Goal: Check status: Check status

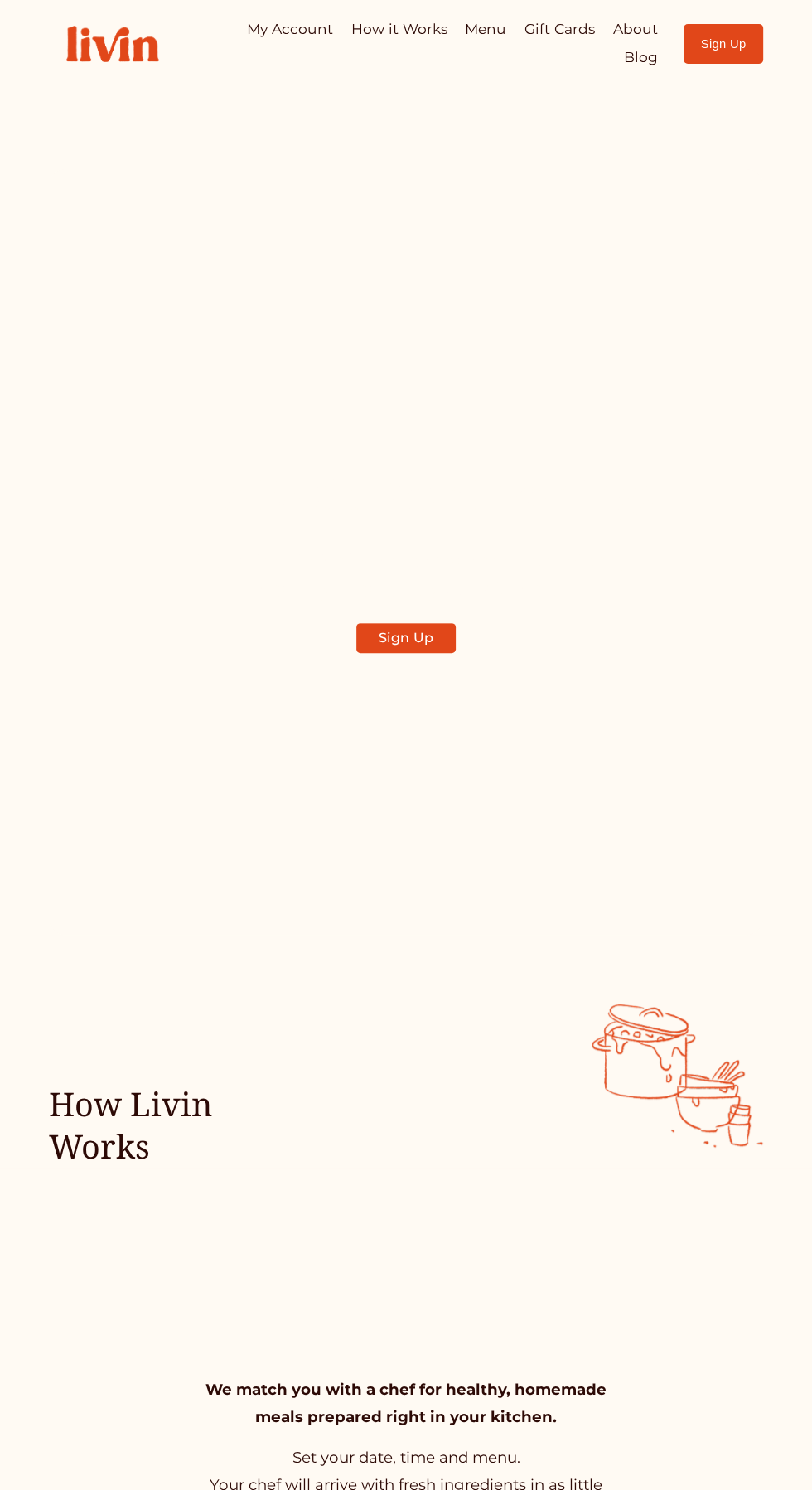
click at [0, 0] on div at bounding box center [0, 0] width 0 height 0
click at [451, 547] on link "My Account" at bounding box center [406, 523] width 290 height 49
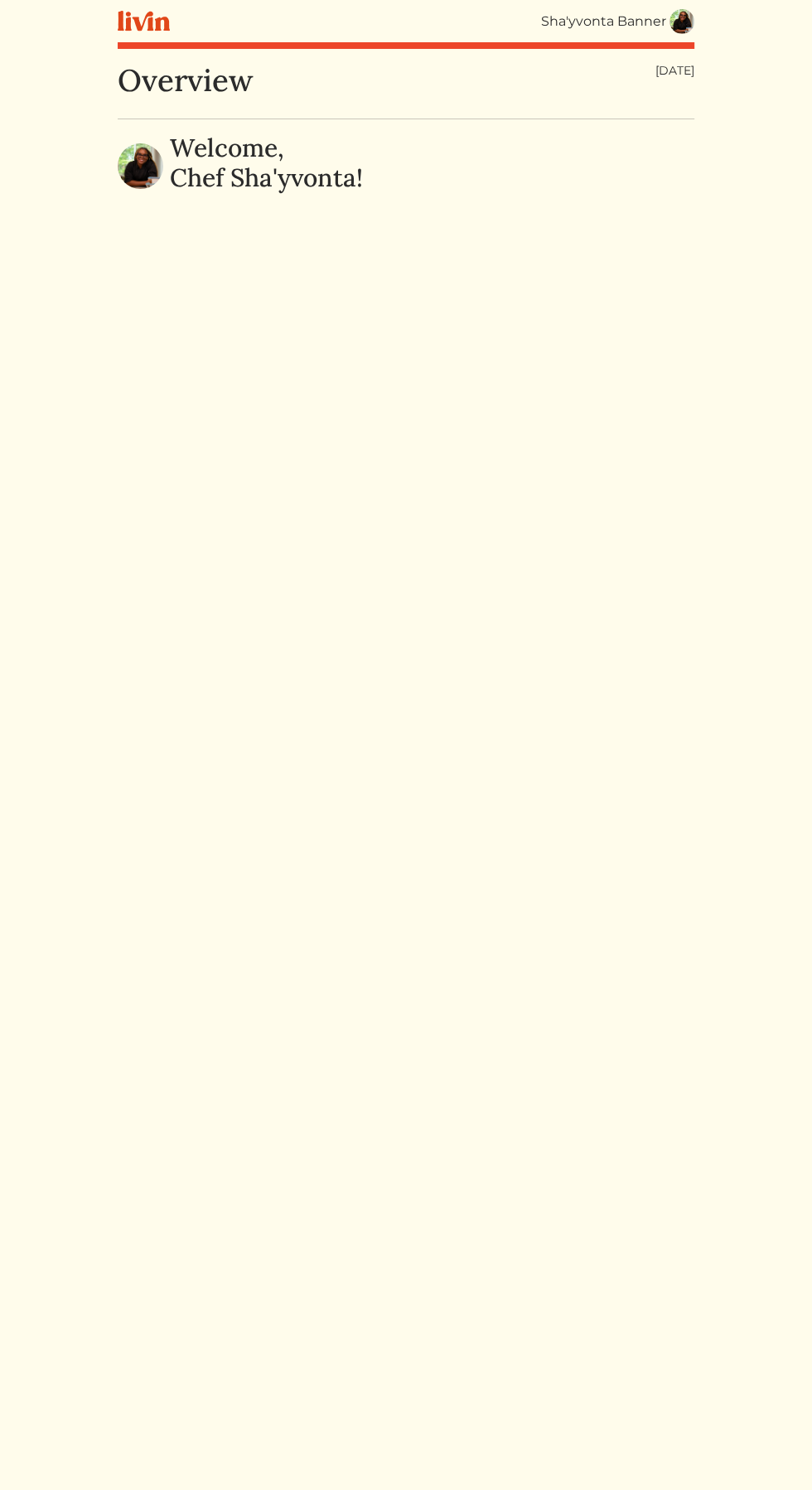
click at [681, 32] on img at bounding box center [681, 22] width 25 height 25
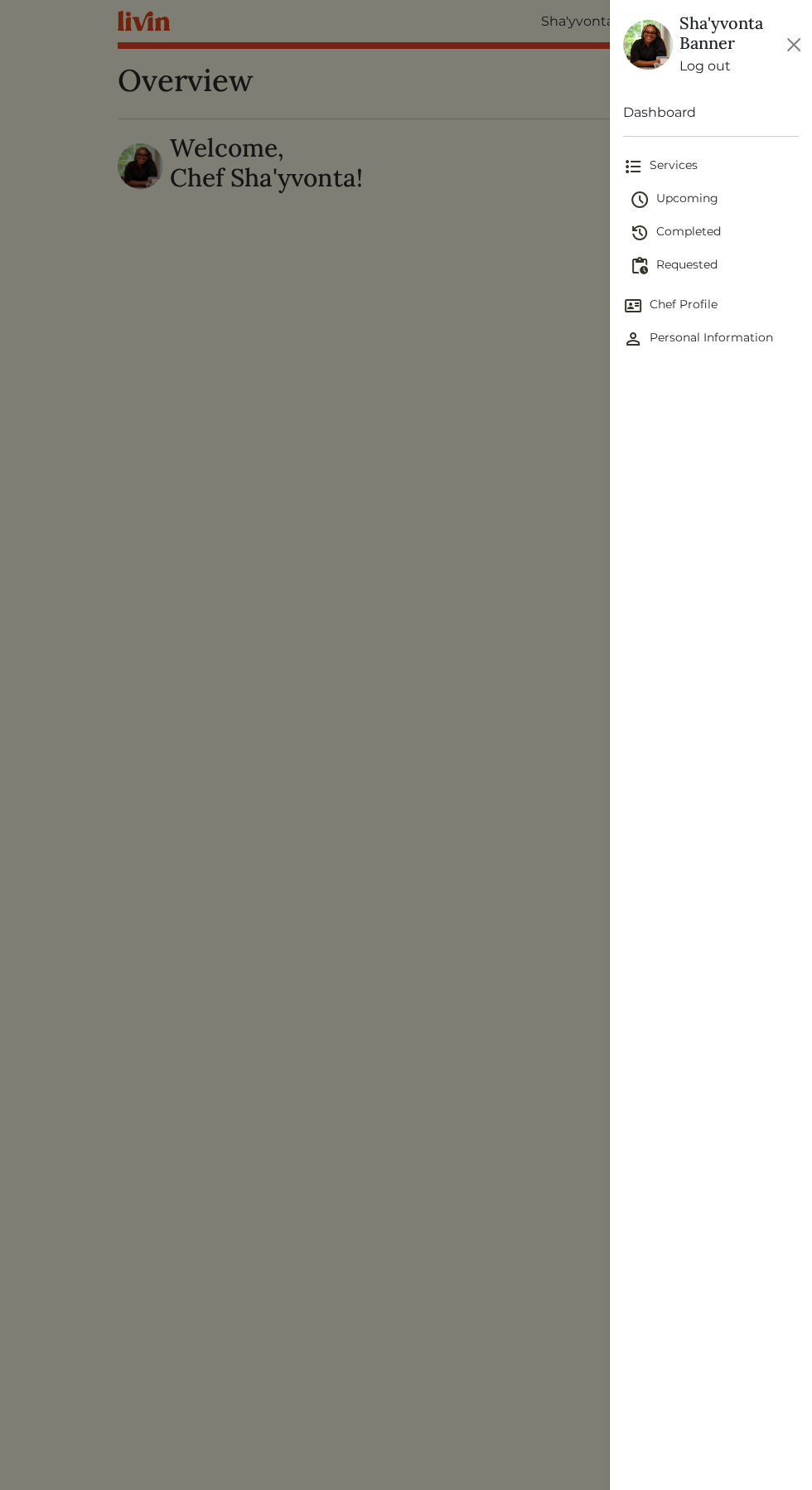
click at [691, 230] on span "Completed" at bounding box center [713, 233] width 169 height 20
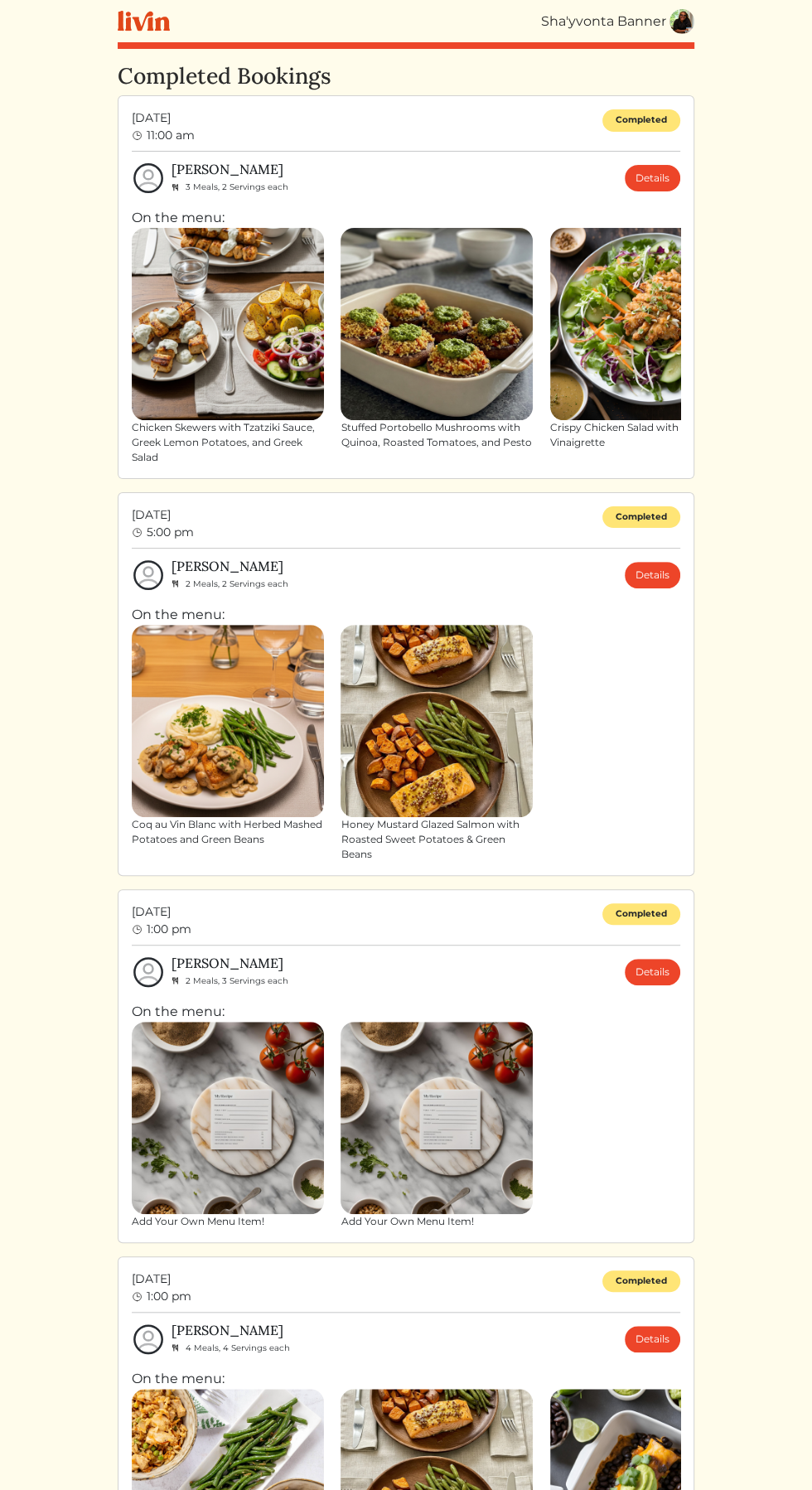
click at [681, 29] on img at bounding box center [681, 22] width 25 height 25
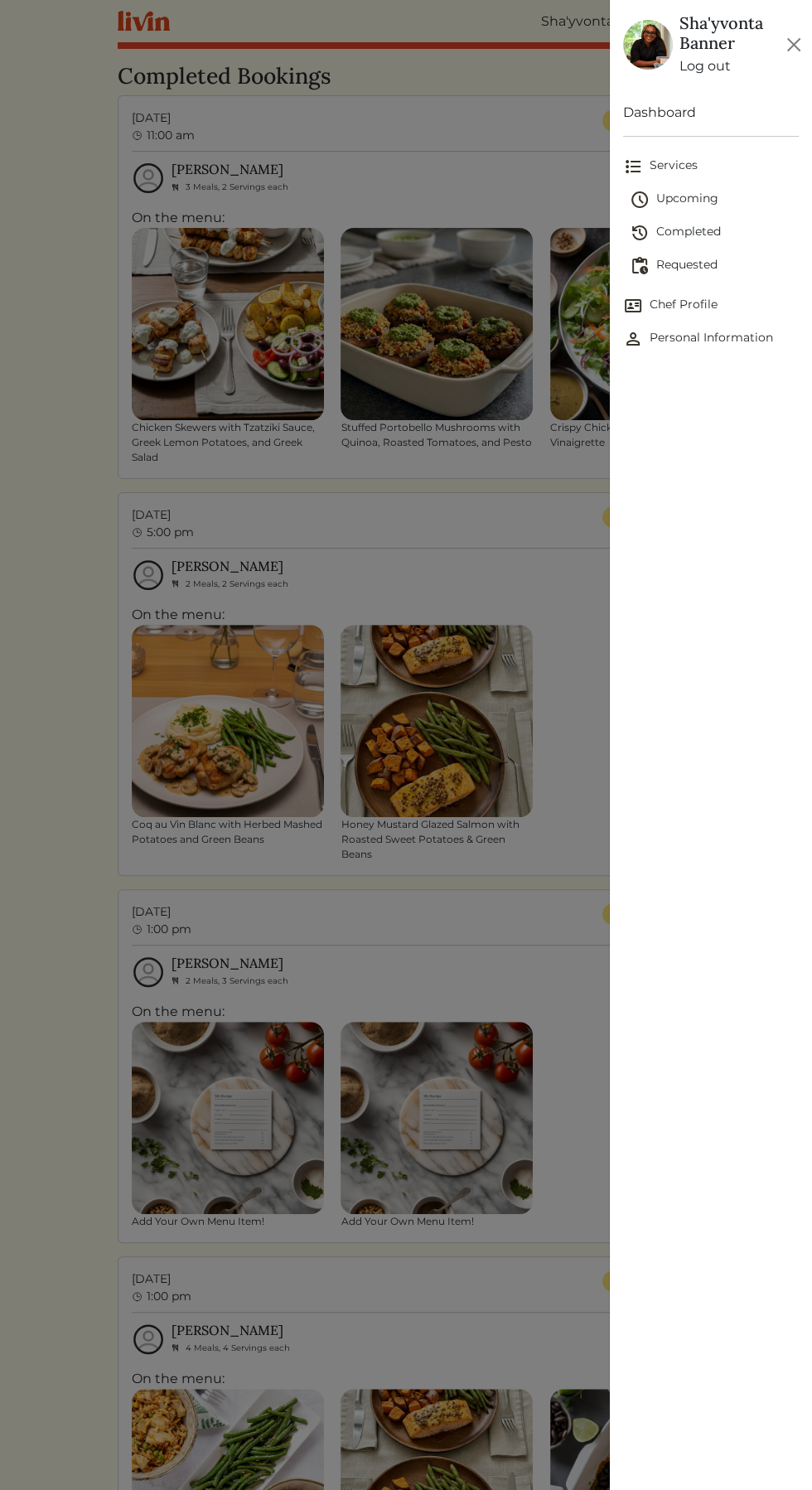
click at [699, 199] on span "Upcoming" at bounding box center [713, 199] width 169 height 20
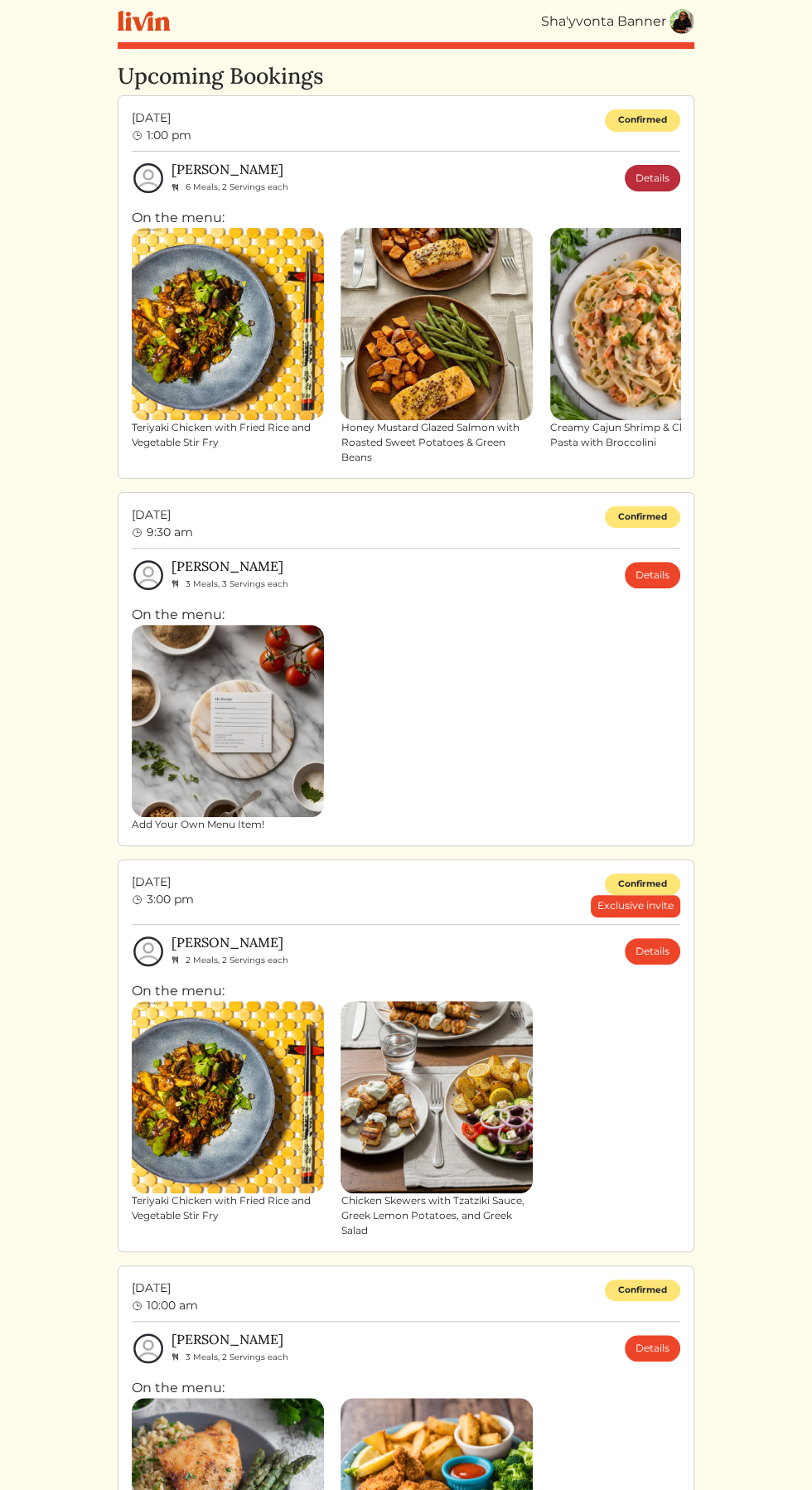
click at [677, 185] on link "Details" at bounding box center [652, 178] width 55 height 27
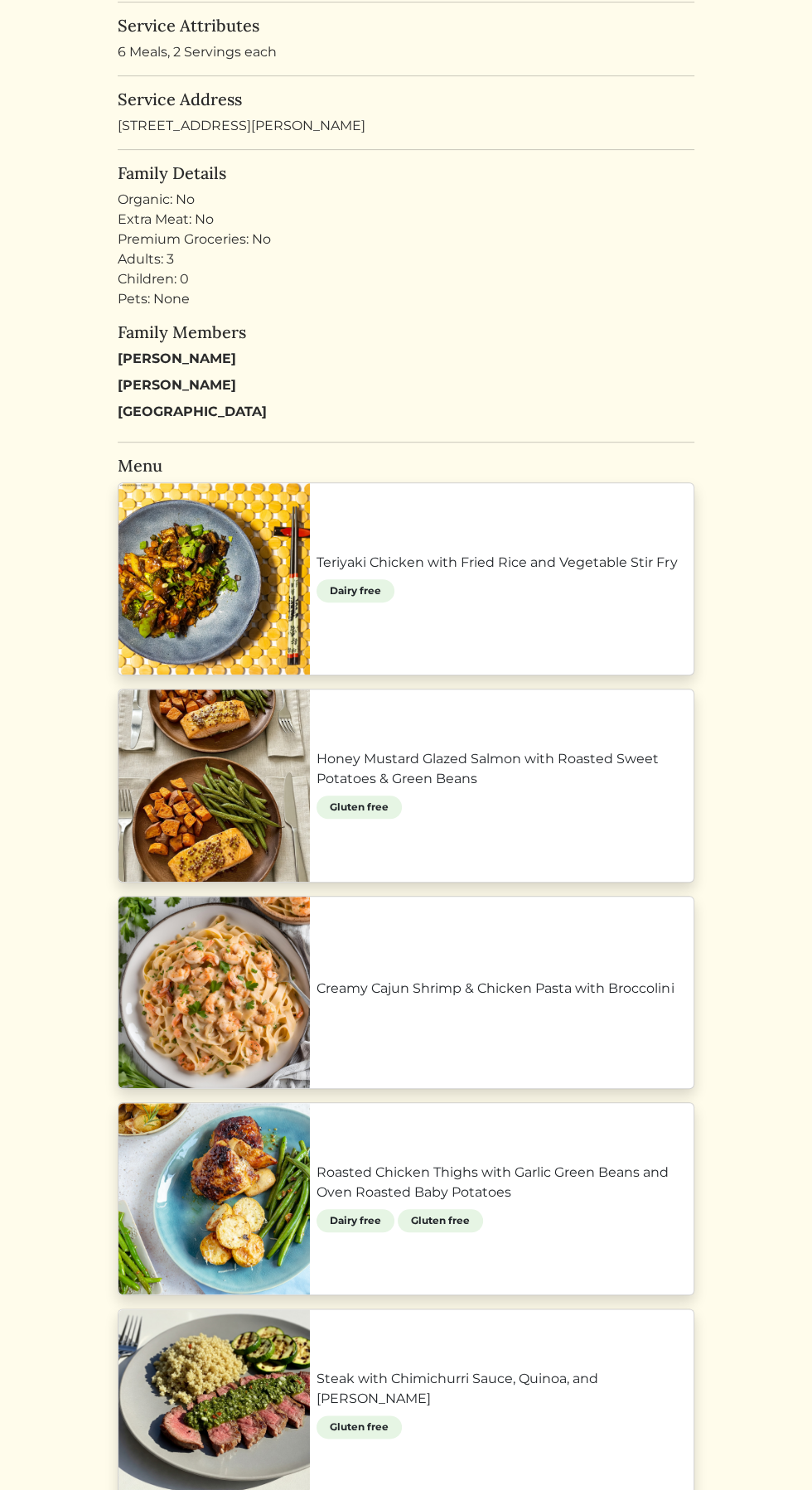
scroll to position [301, 0]
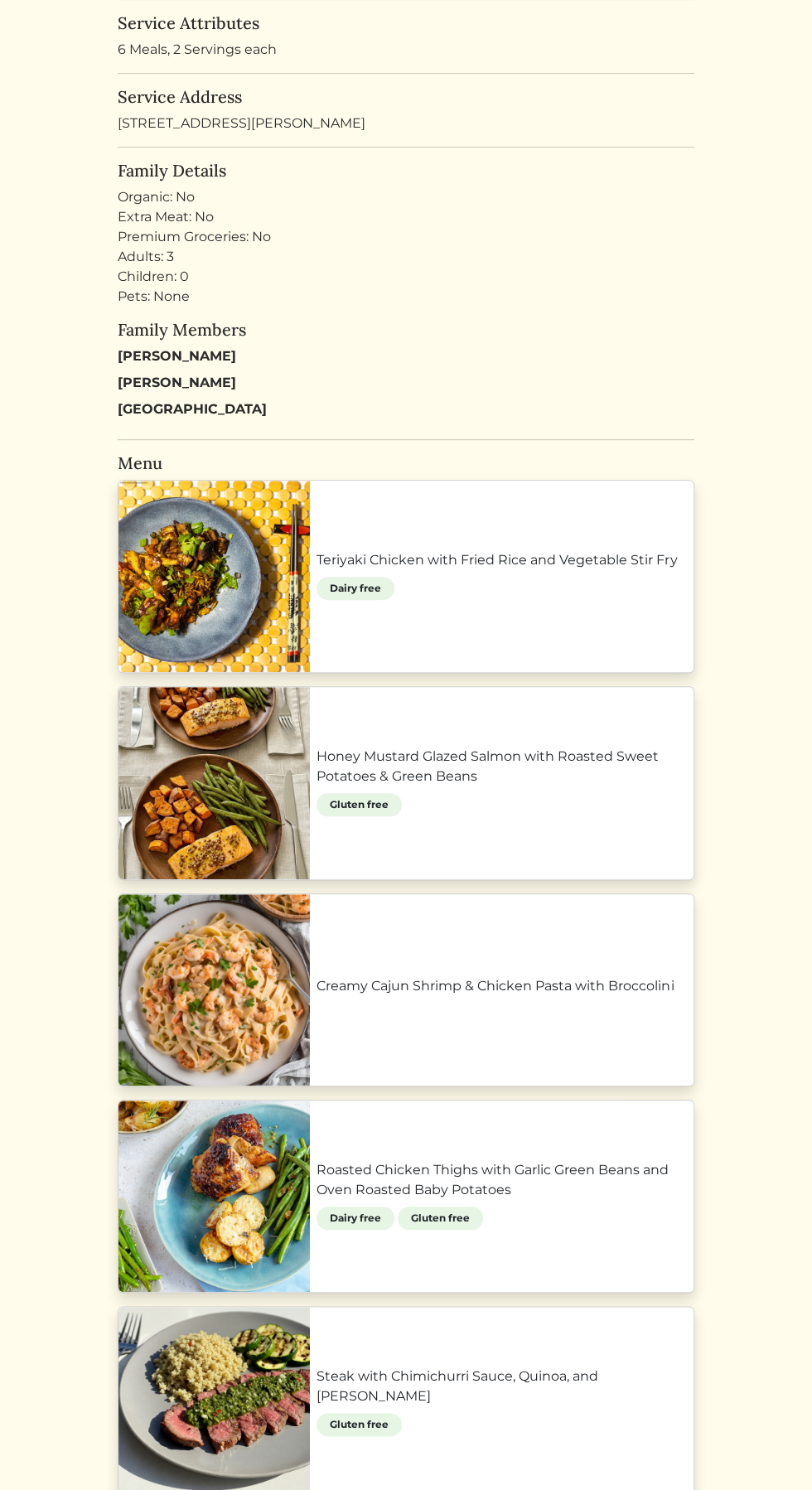
click at [588, 570] on link "Teriyaki Chicken with Fried Rice and Vegetable Stir Fry" at bounding box center [502, 560] width 370 height 20
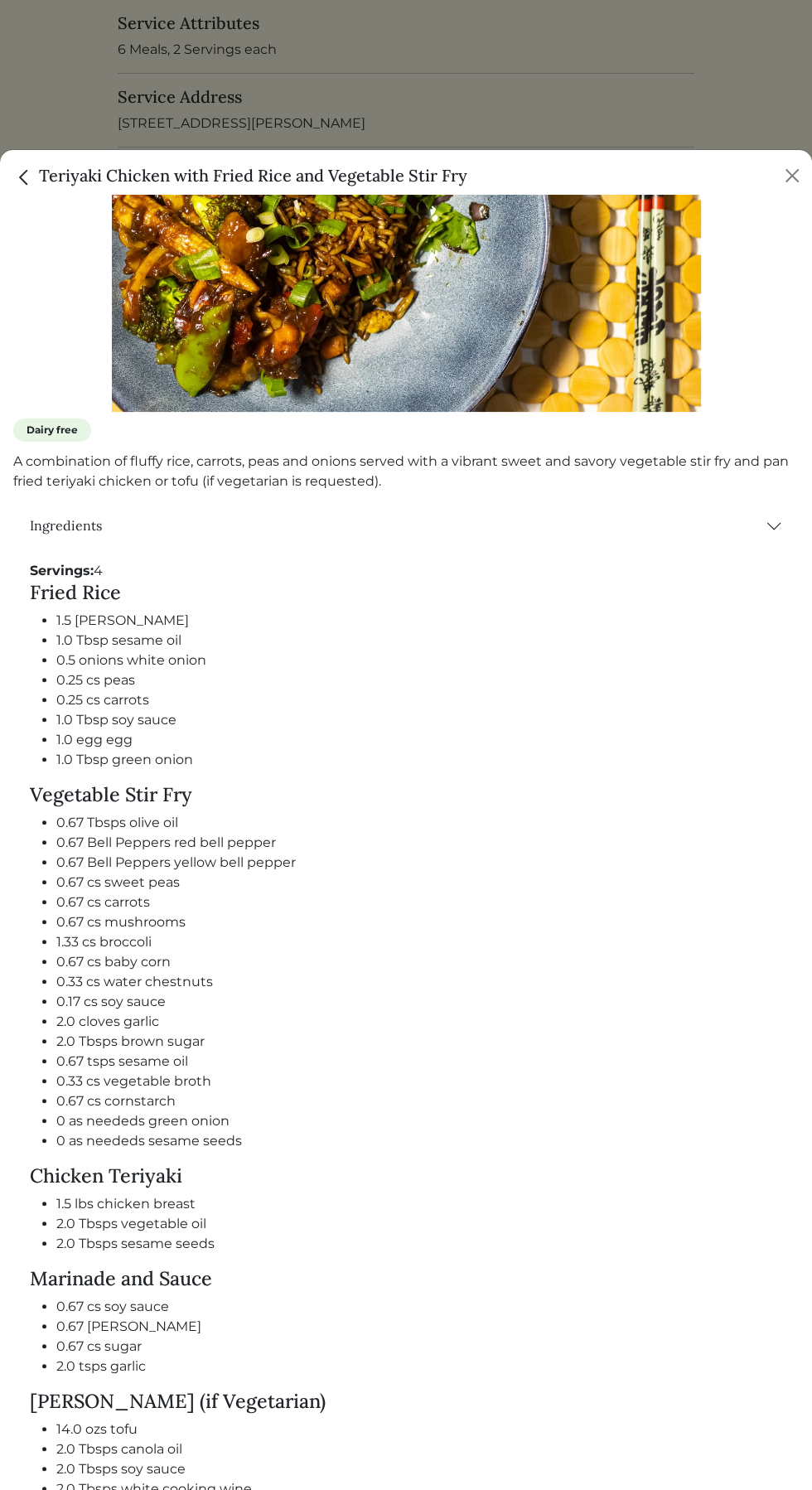
scroll to position [381, 0]
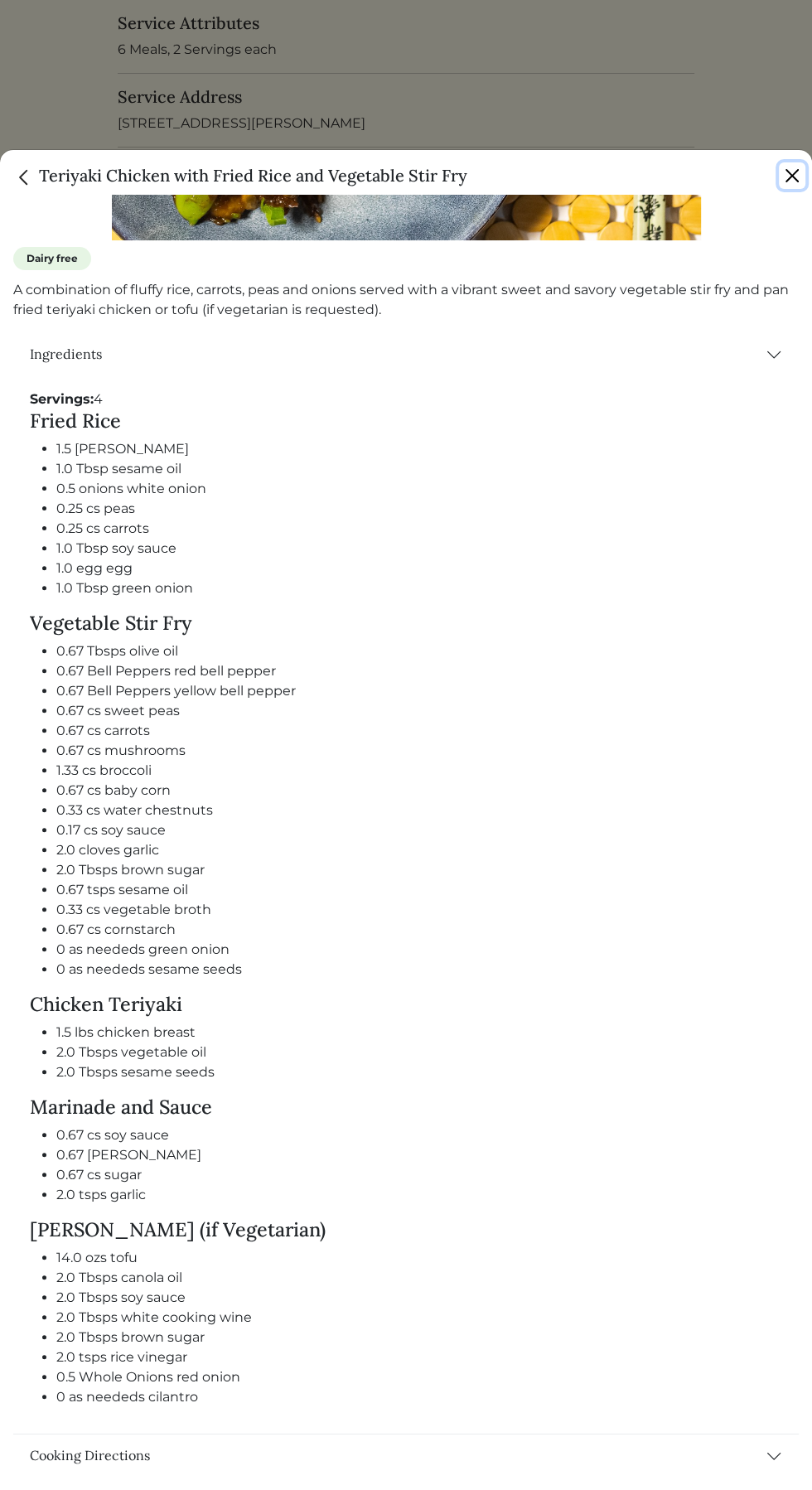
click at [783, 179] on button "Close" at bounding box center [791, 176] width 27 height 27
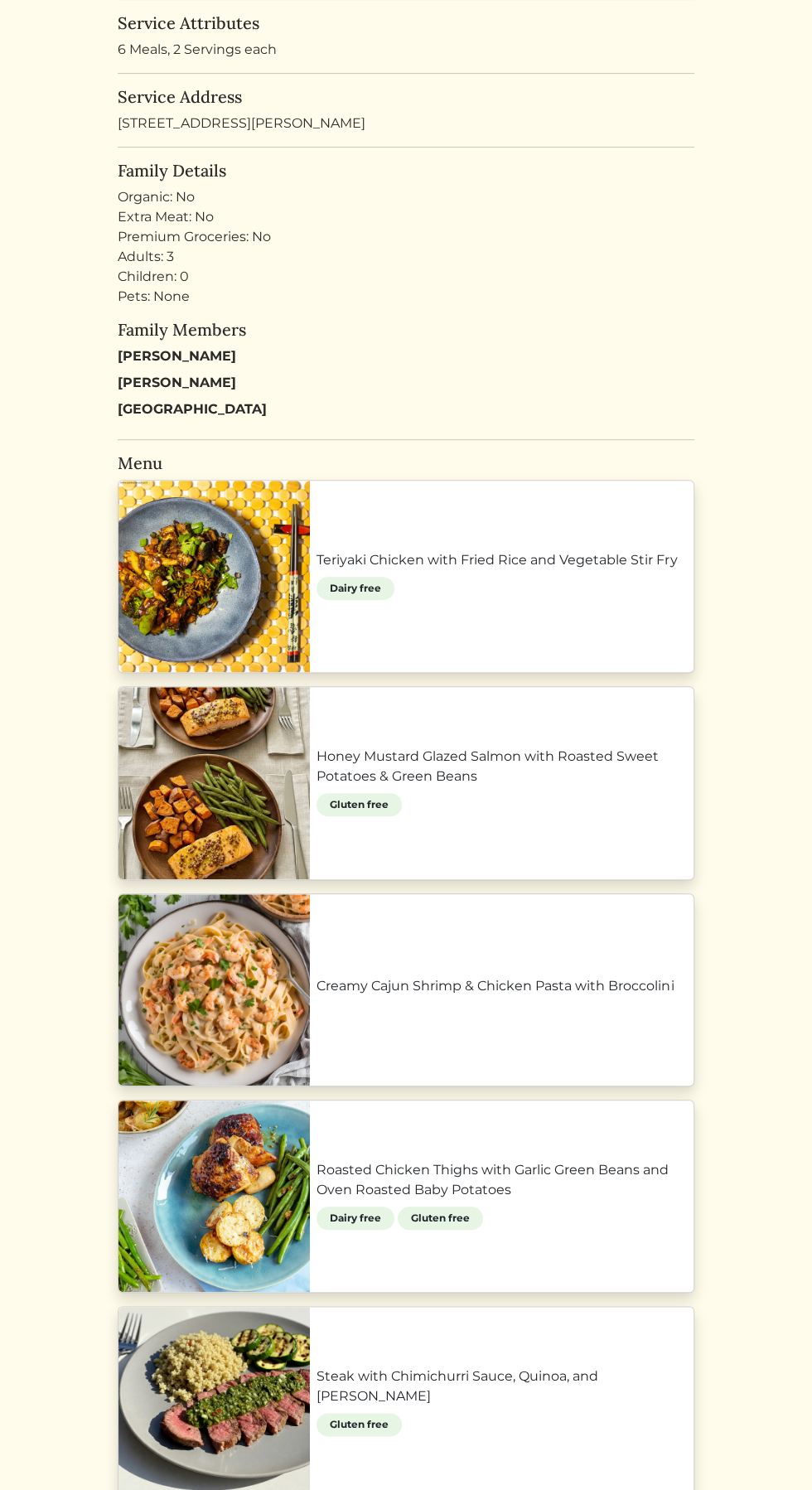
click at [540, 774] on link "Honey Mustard Glazed Salmon with Roasted Sweet Potatoes & Green Beans" at bounding box center [502, 767] width 370 height 40
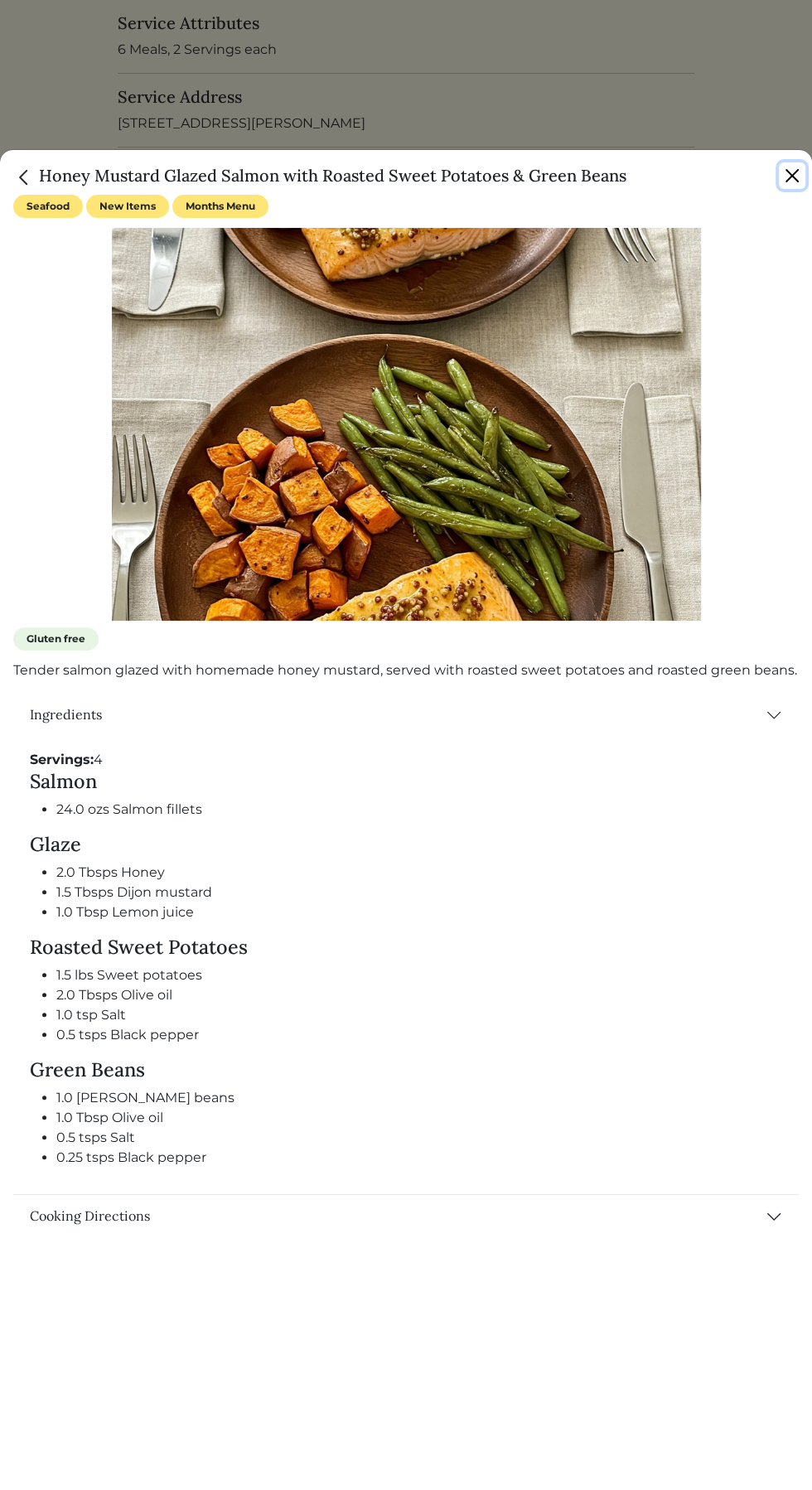
click at [791, 163] on button "Close" at bounding box center [791, 176] width 27 height 27
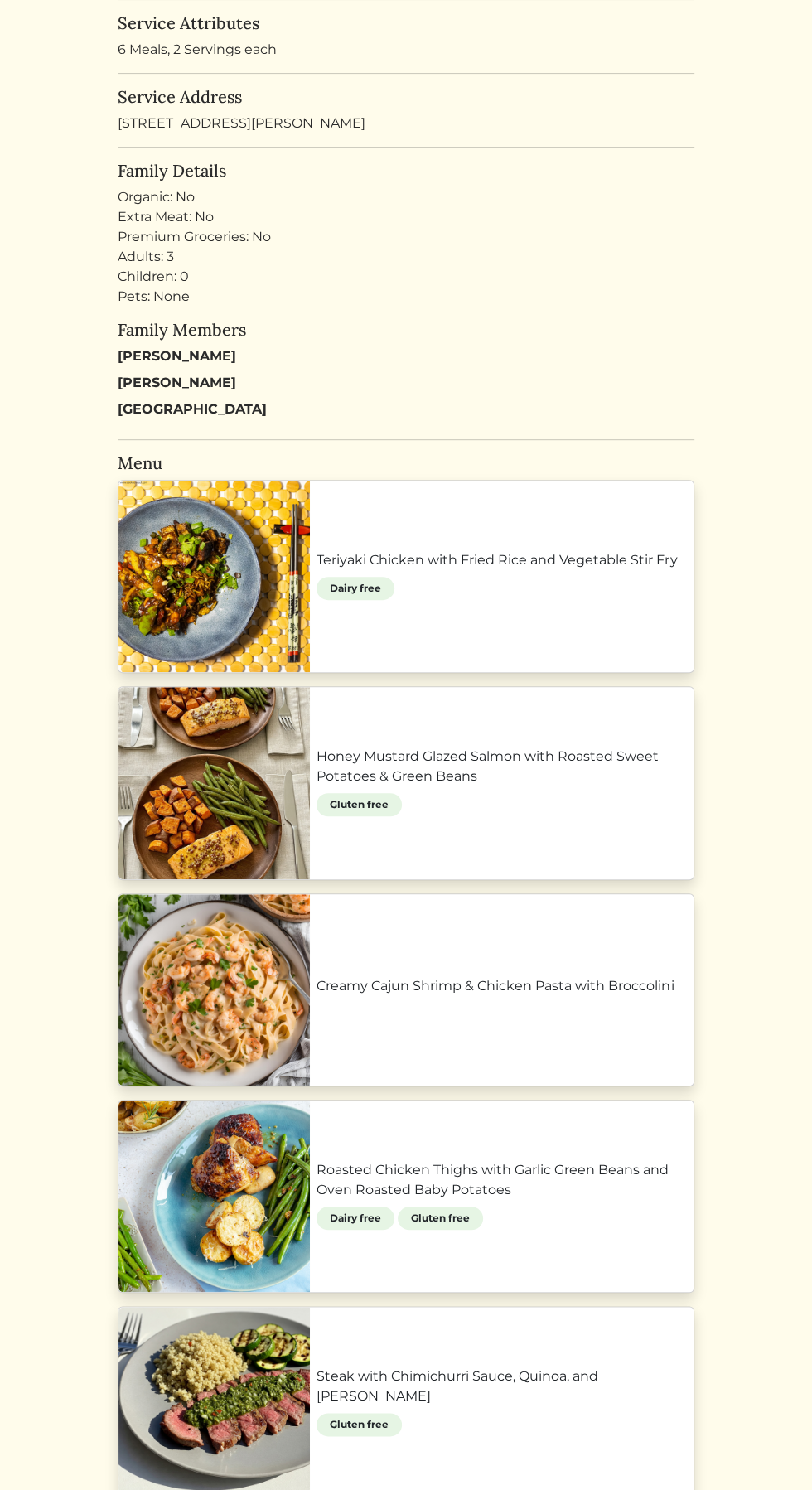
click at [799, 160] on html "Sha'yvonta Banner Sha'yvonta Banner Log out Dashboard Services Upcoming Complet…" at bounding box center [406, 444] width 812 height 1490
click at [542, 976] on link "Creamy Cajun Shrimp & Chicken Pasta with Broccolini" at bounding box center [502, 986] width 370 height 20
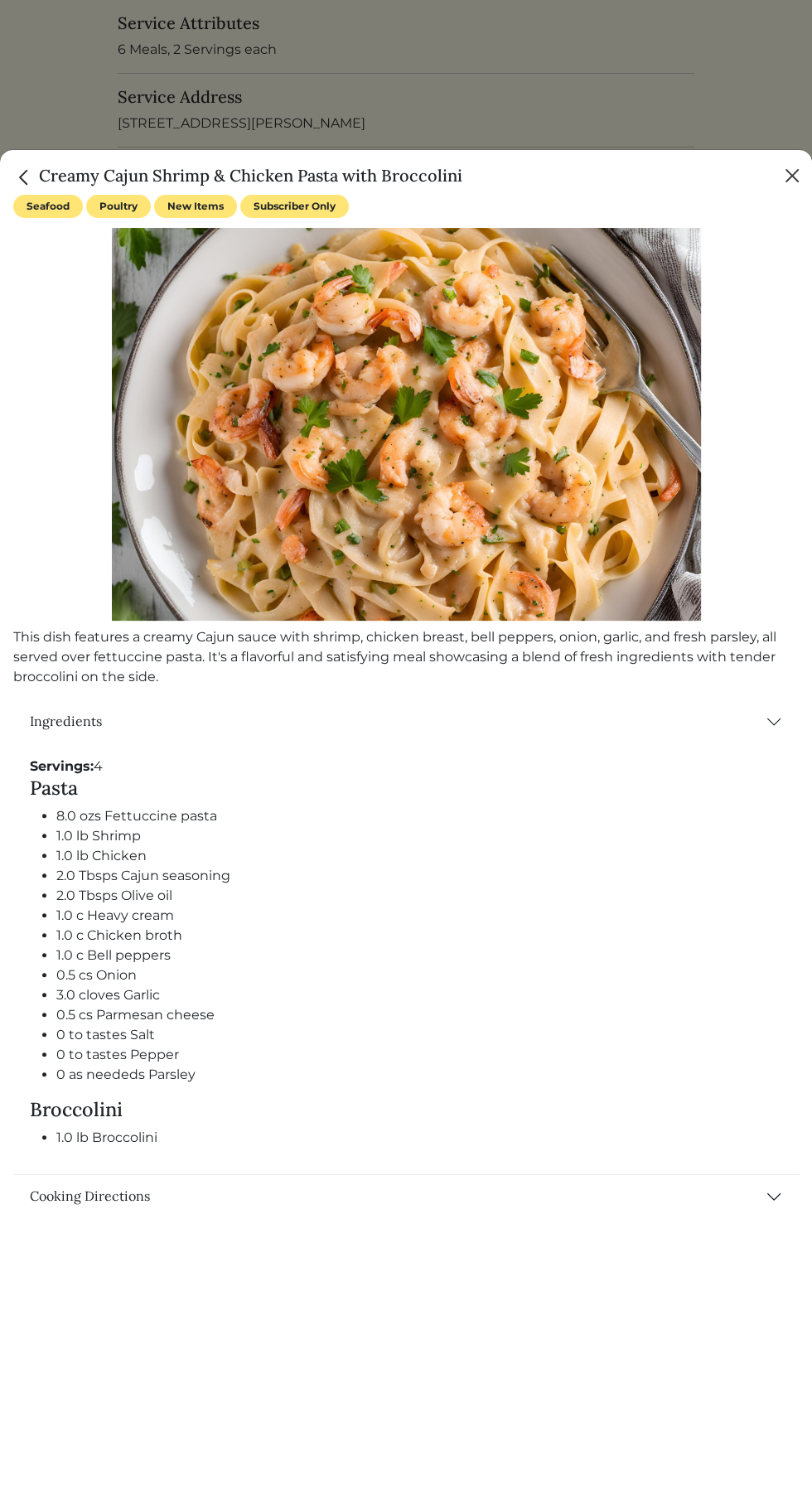
click at [784, 179] on button "Close" at bounding box center [791, 176] width 27 height 27
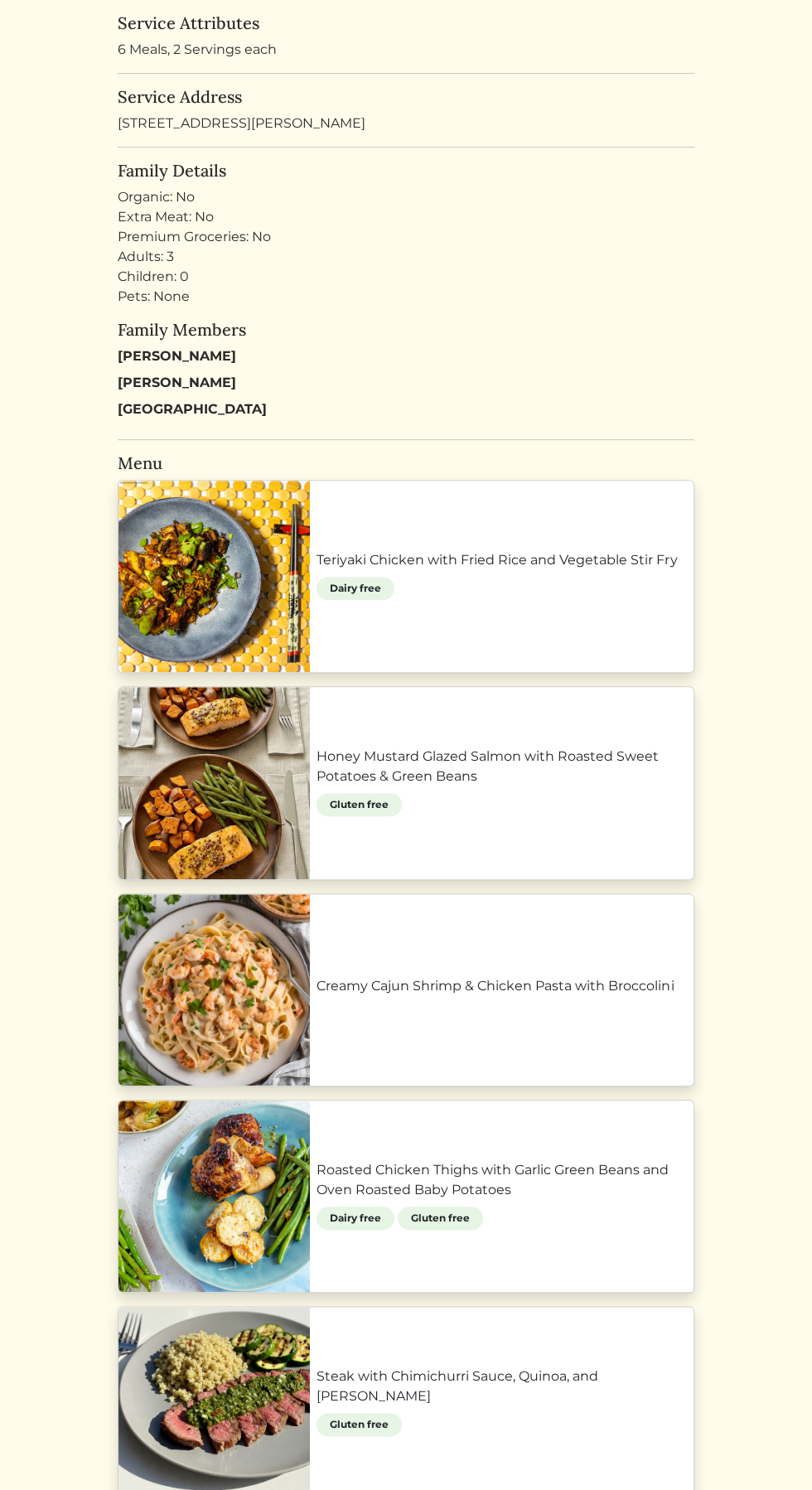
click at [790, 167] on html "Sha'yvonta Banner Sha'yvonta Banner Log out Dashboard Services Upcoming Complet…" at bounding box center [406, 444] width 812 height 1490
click at [547, 1167] on link "Roasted Chicken Thighs with Garlic Green Beans and Oven Roasted Baby Potatoes" at bounding box center [502, 1180] width 370 height 40
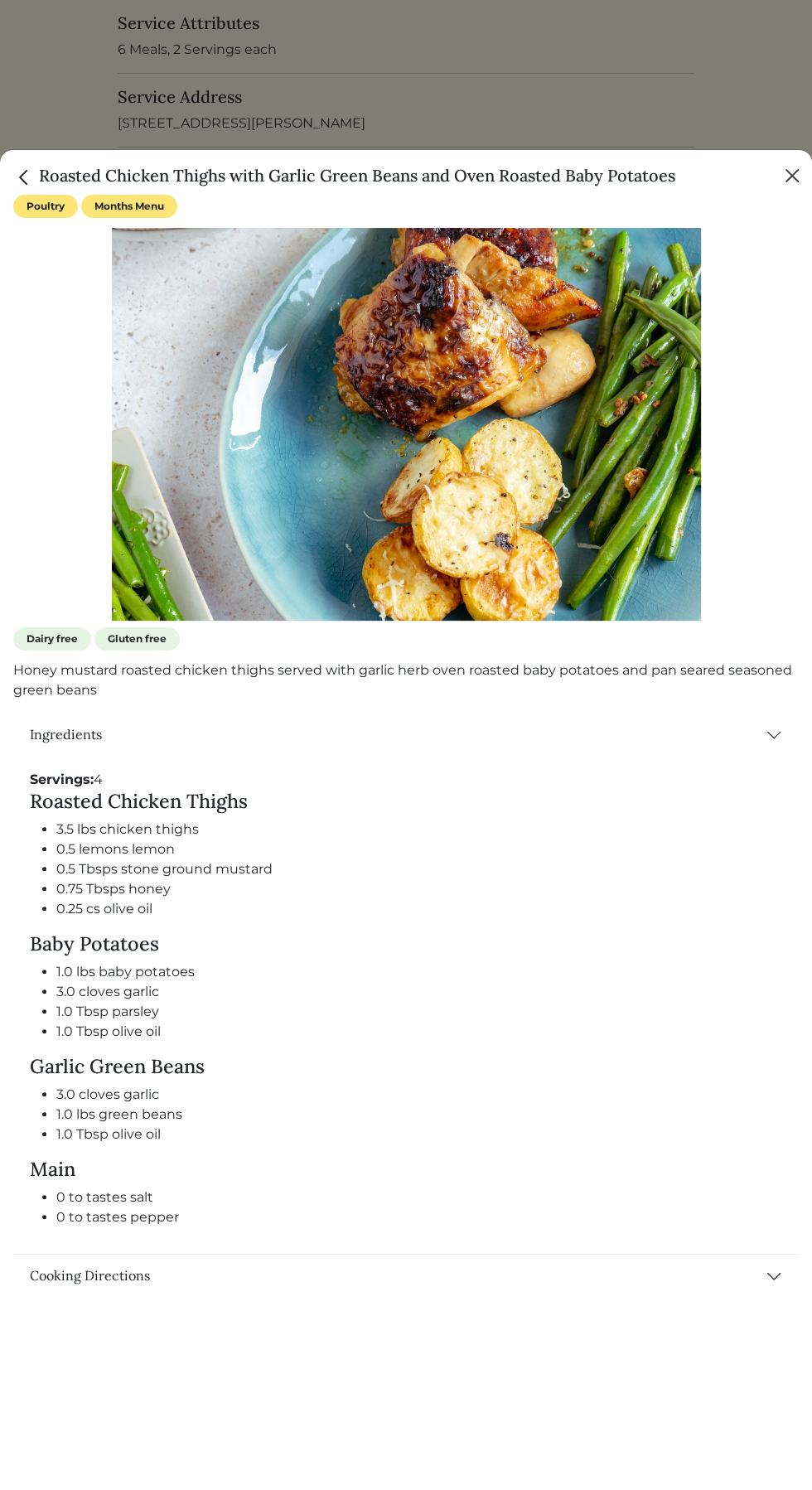
click at [783, 163] on button "Close" at bounding box center [791, 176] width 27 height 27
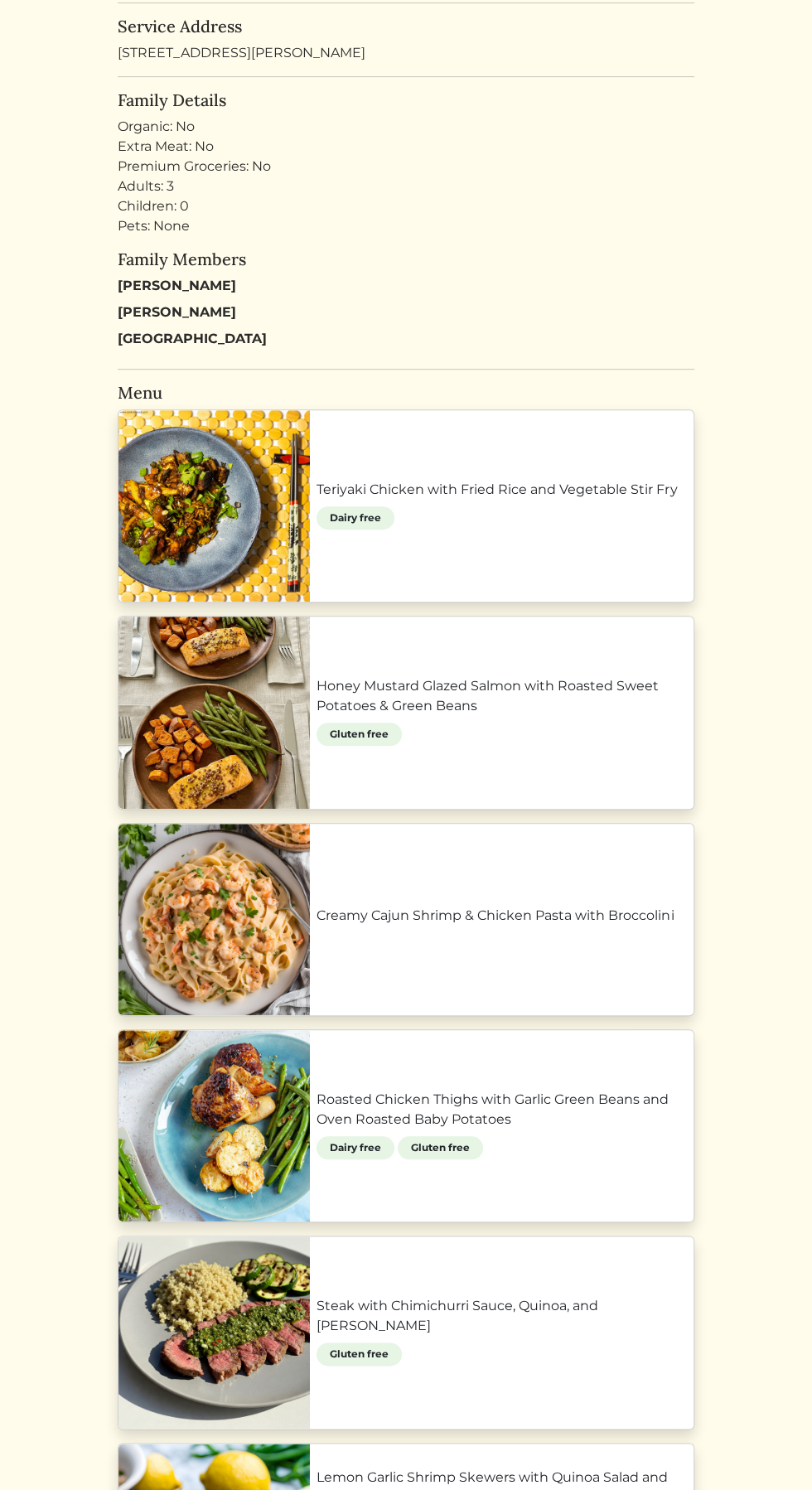
scroll to position [685, 0]
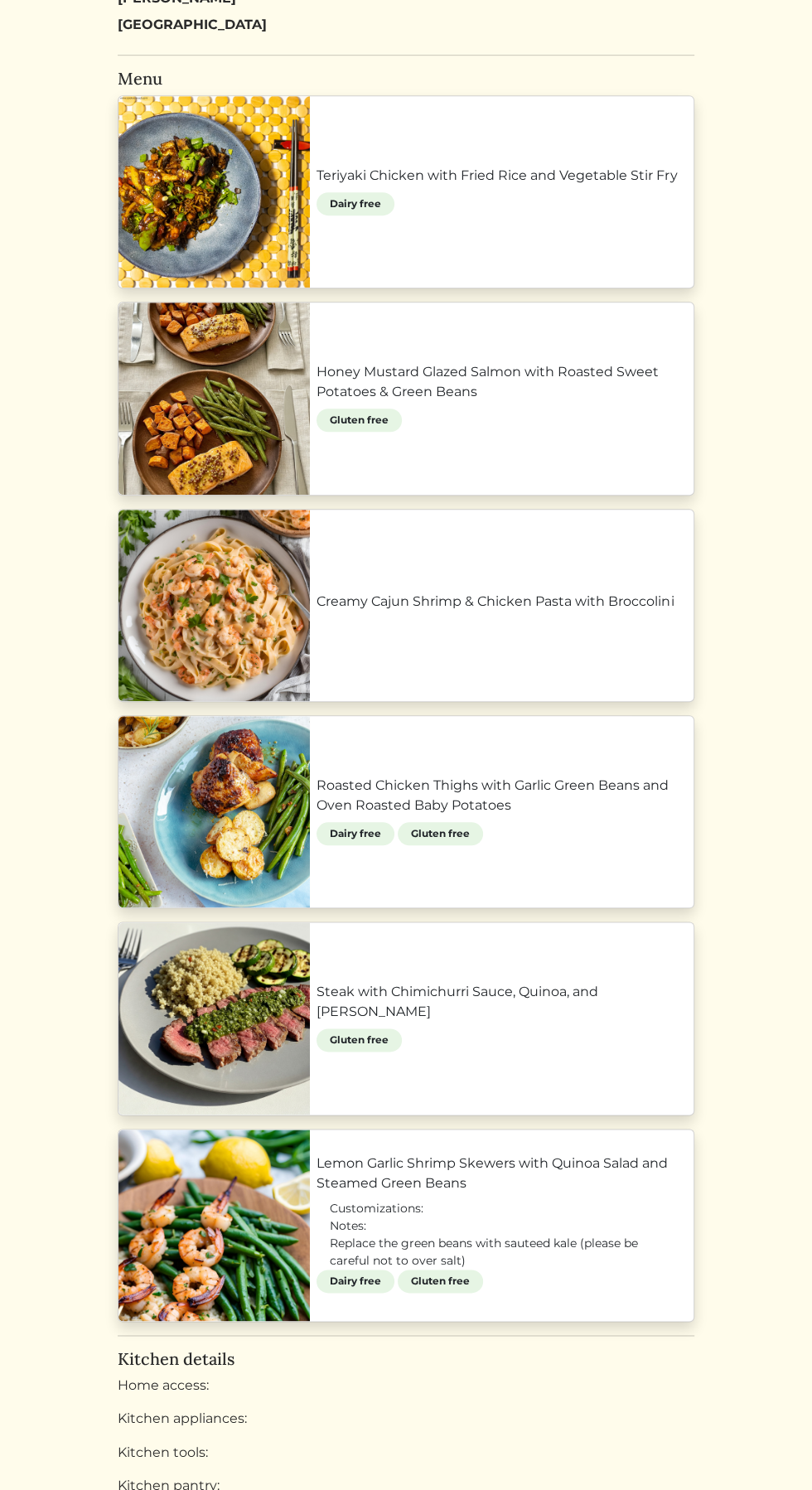
click at [568, 1013] on link "Steak with Chimichurri Sauce, Quinoa, and Zucchini" at bounding box center [502, 1002] width 370 height 40
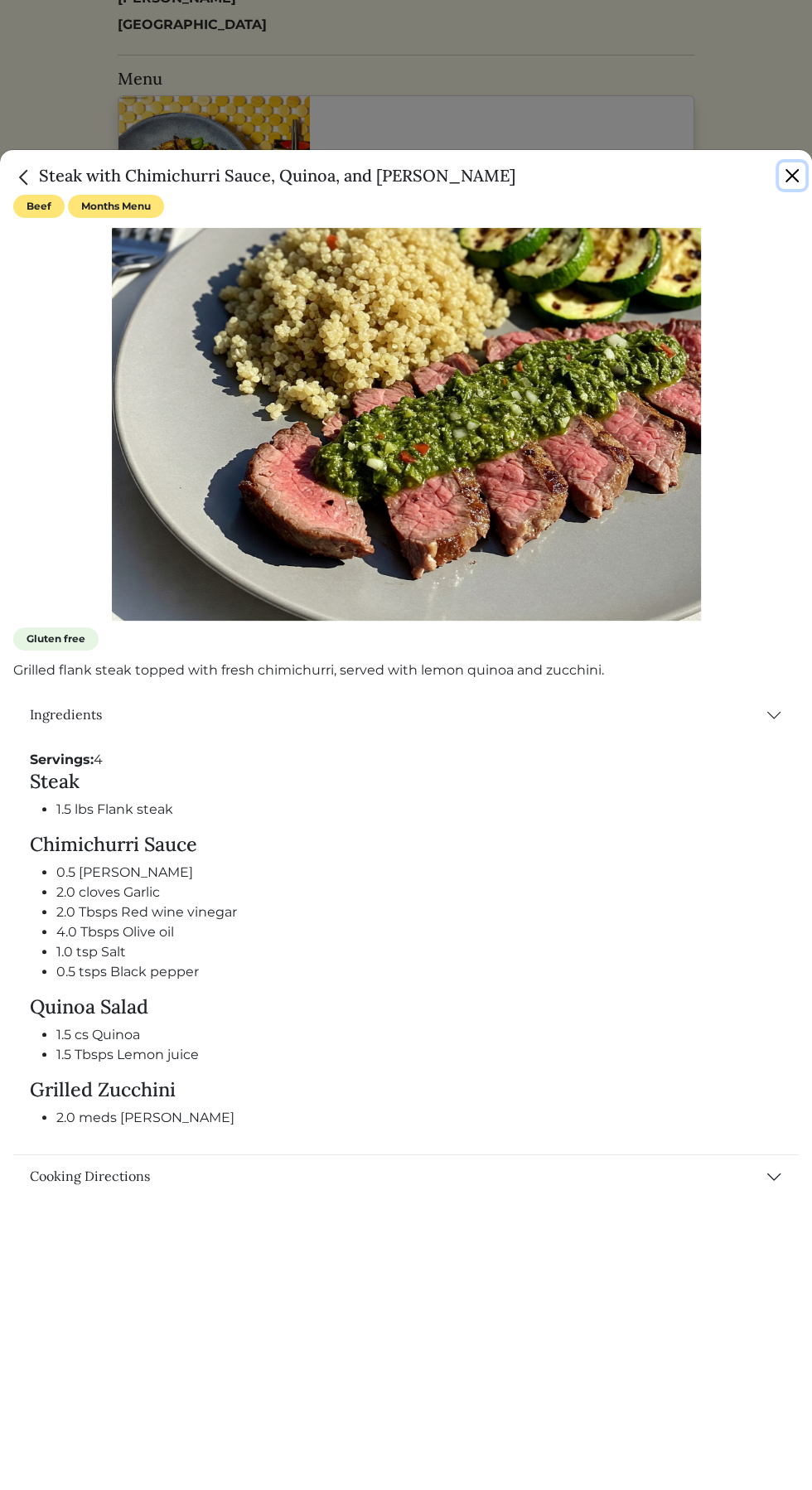
click at [792, 177] on button "Close" at bounding box center [791, 176] width 27 height 27
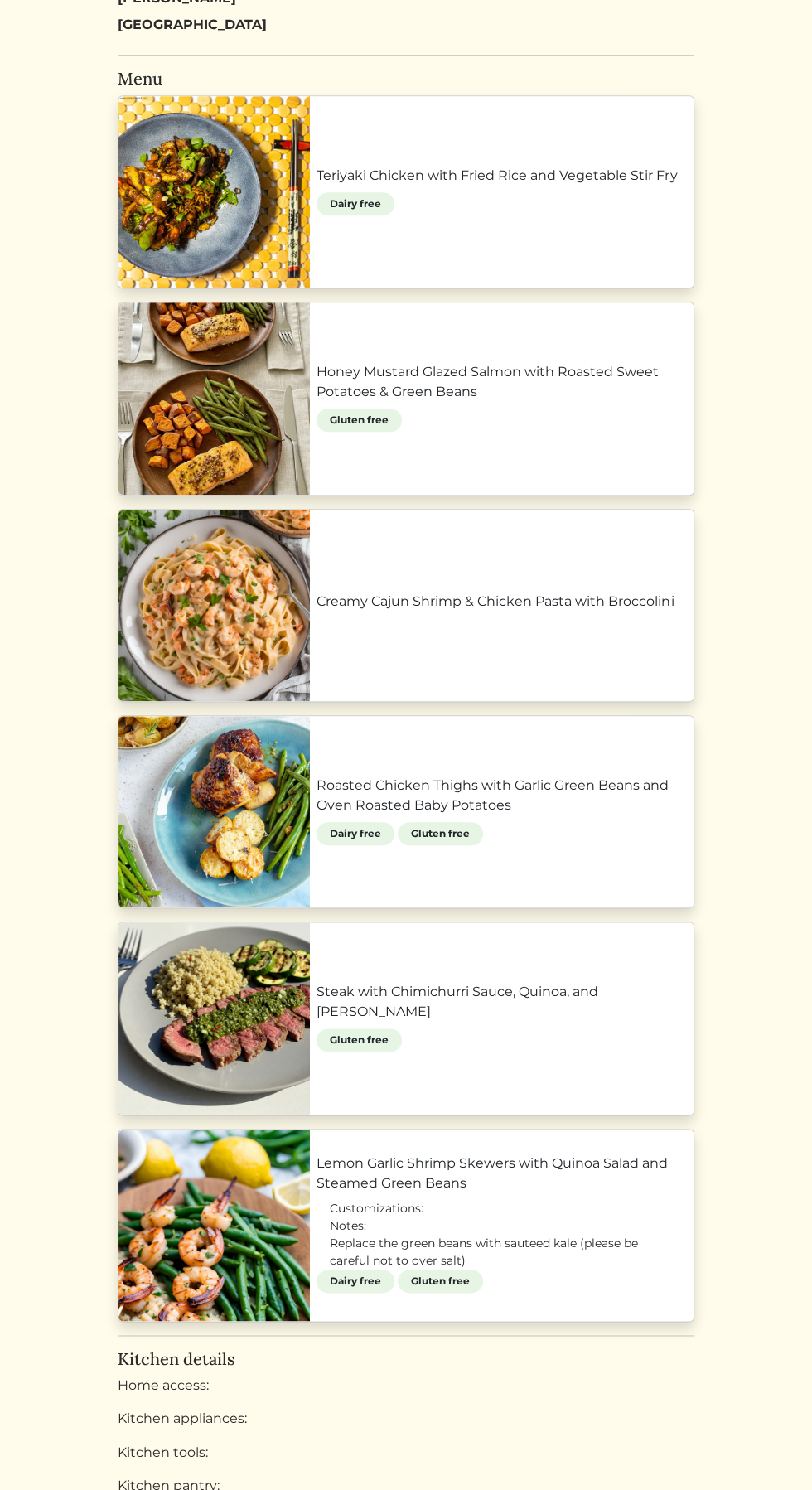
click at [486, 1170] on link "Lemon Garlic Shrimp Skewers with Quinoa Salad and Steamed Green Beans" at bounding box center [502, 1173] width 370 height 40
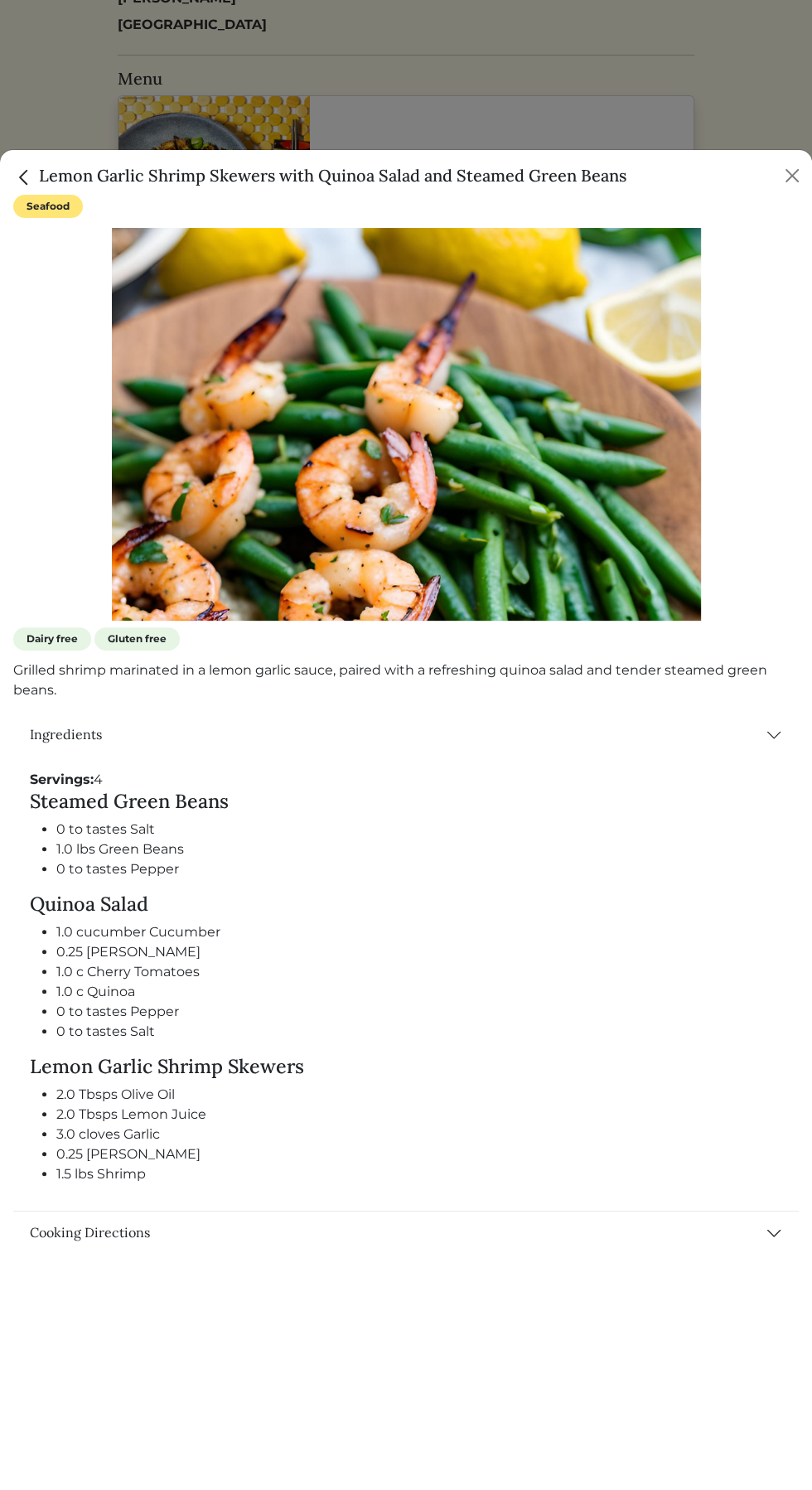
scroll to position [684, 0]
click at [783, 183] on button "Close" at bounding box center [791, 176] width 27 height 27
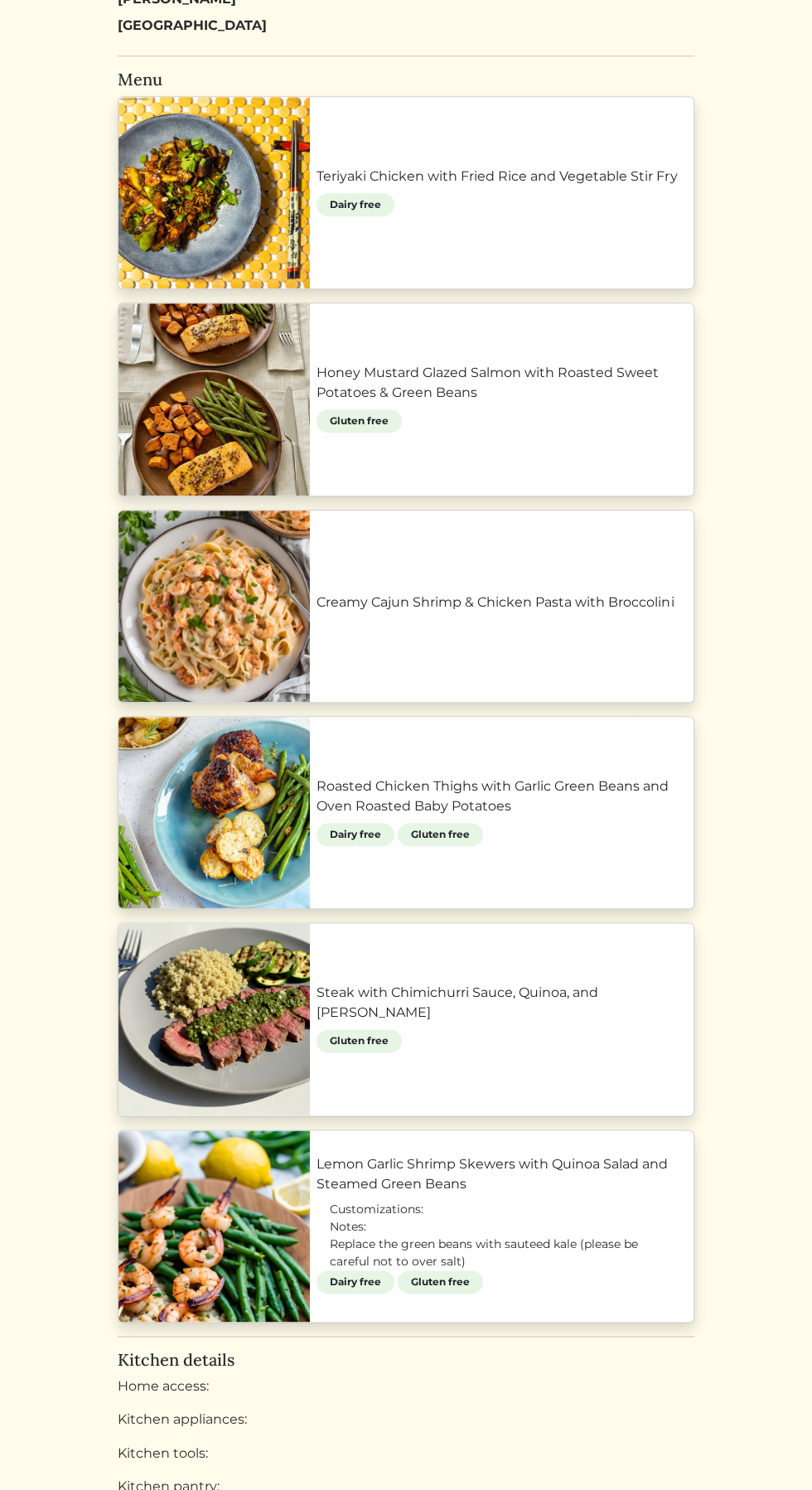
click at [500, 593] on link "Creamy Cajun Shrimp & Chicken Pasta with Broccolini" at bounding box center [502, 602] width 370 height 20
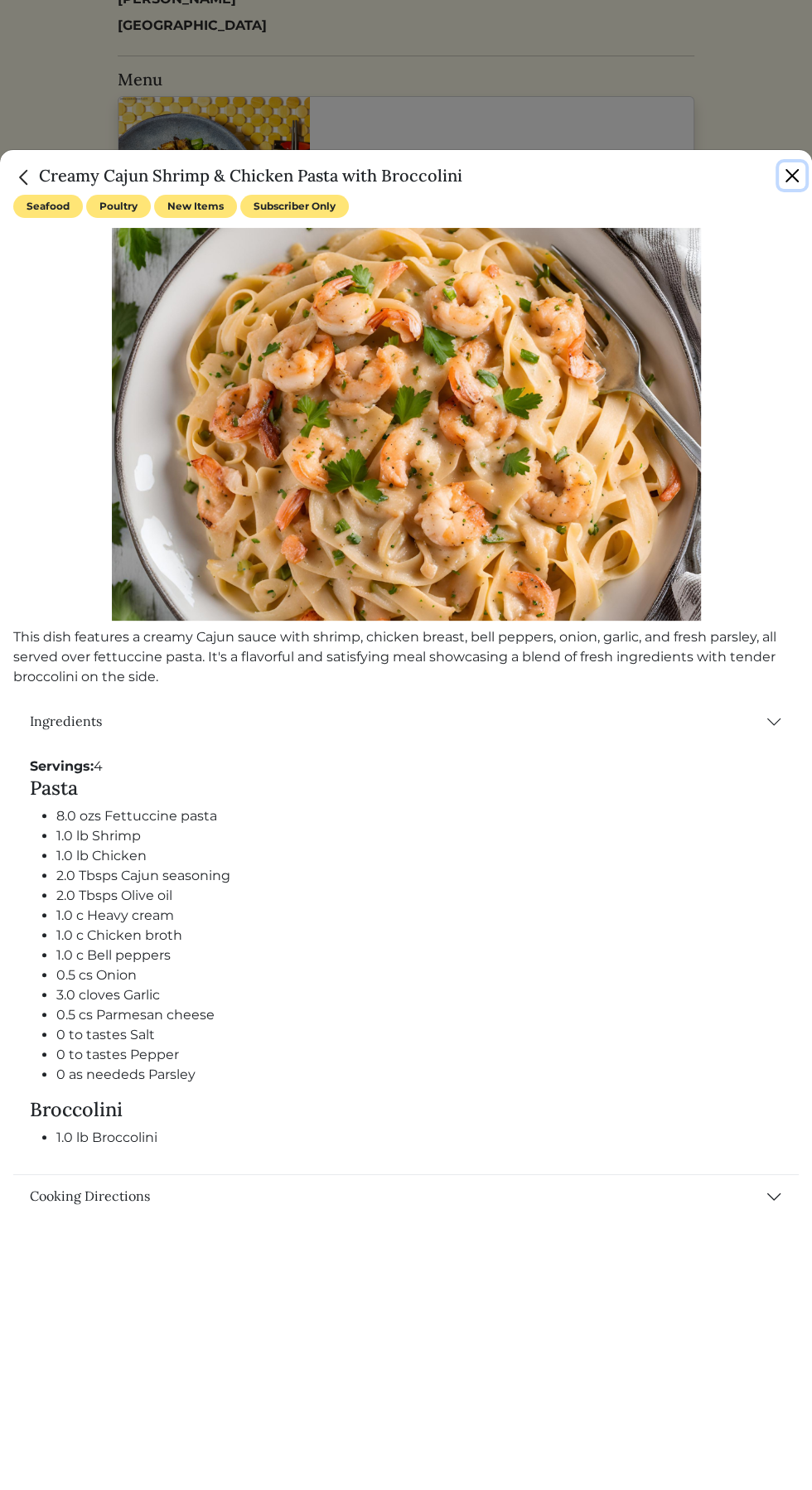
click at [790, 164] on button "Close" at bounding box center [791, 176] width 27 height 27
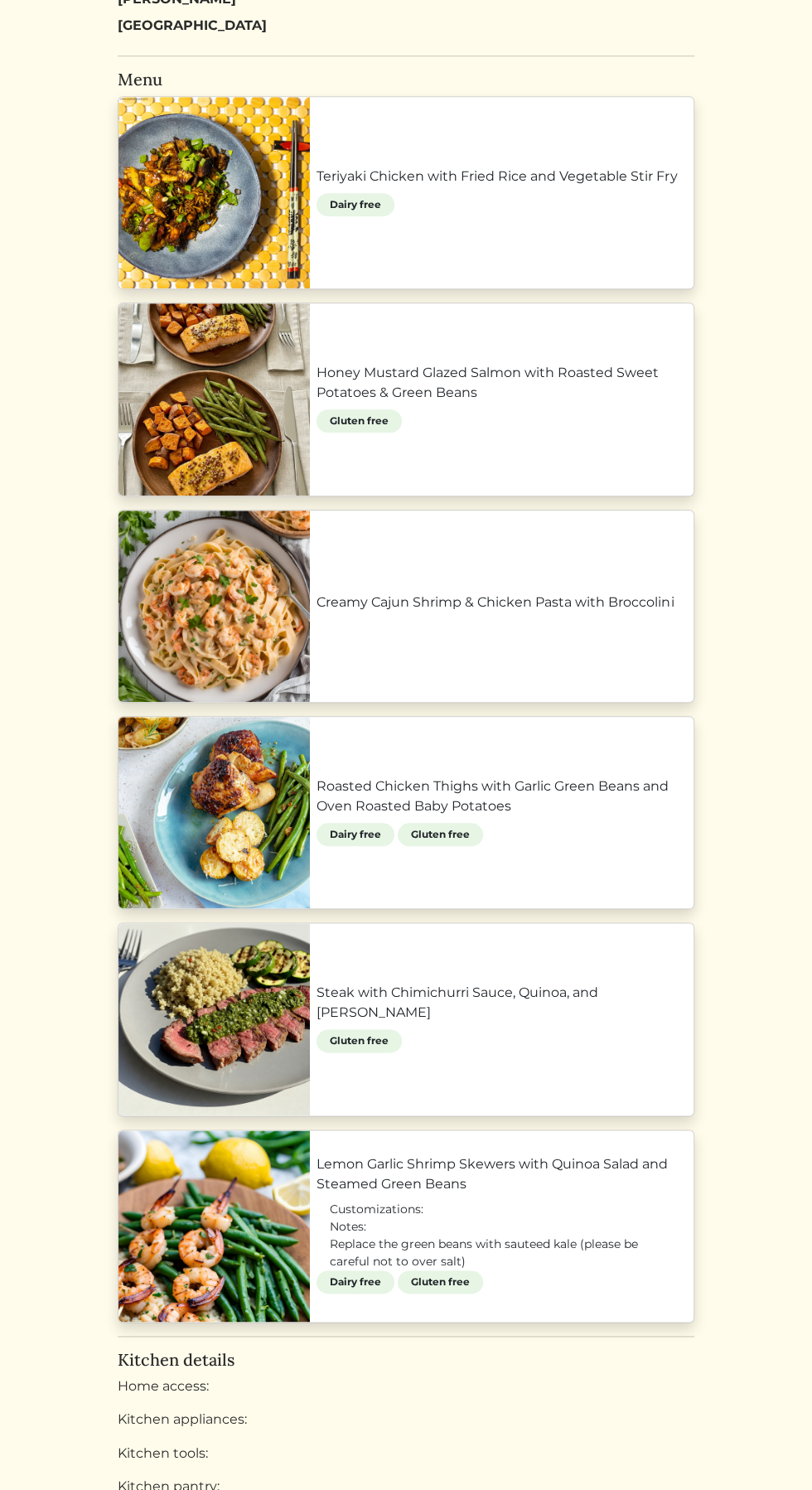
click at [621, 187] on link "Teriyaki Chicken with Fried Rice and Vegetable Stir Fry" at bounding box center [502, 177] width 370 height 20
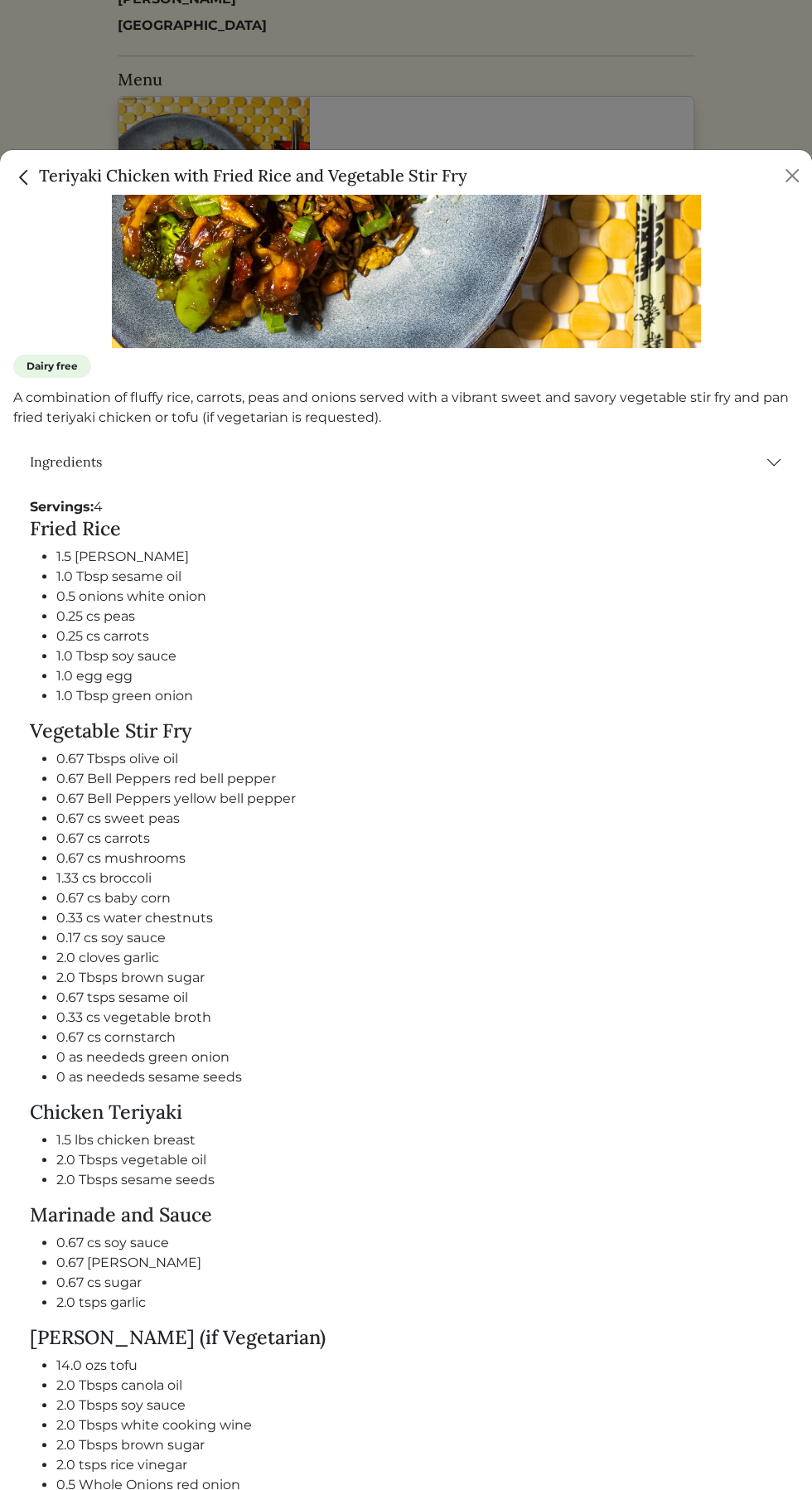
scroll to position [381, 0]
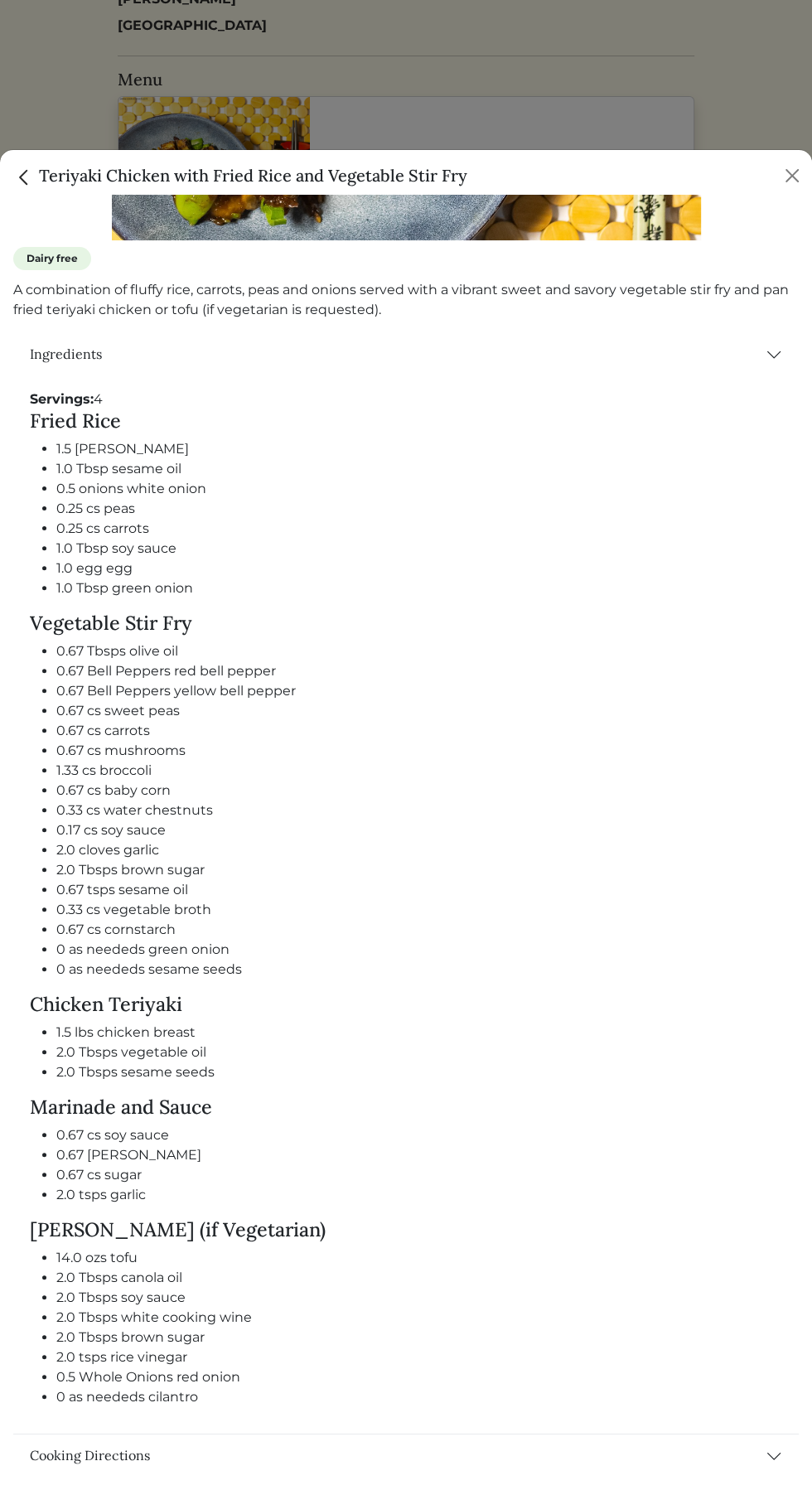
click at [794, 158] on div "Teriyaki Chicken with Fried Rice and Vegetable Stir Fry" at bounding box center [406, 172] width 812 height 45
click at [802, 169] on button "Close" at bounding box center [791, 176] width 27 height 27
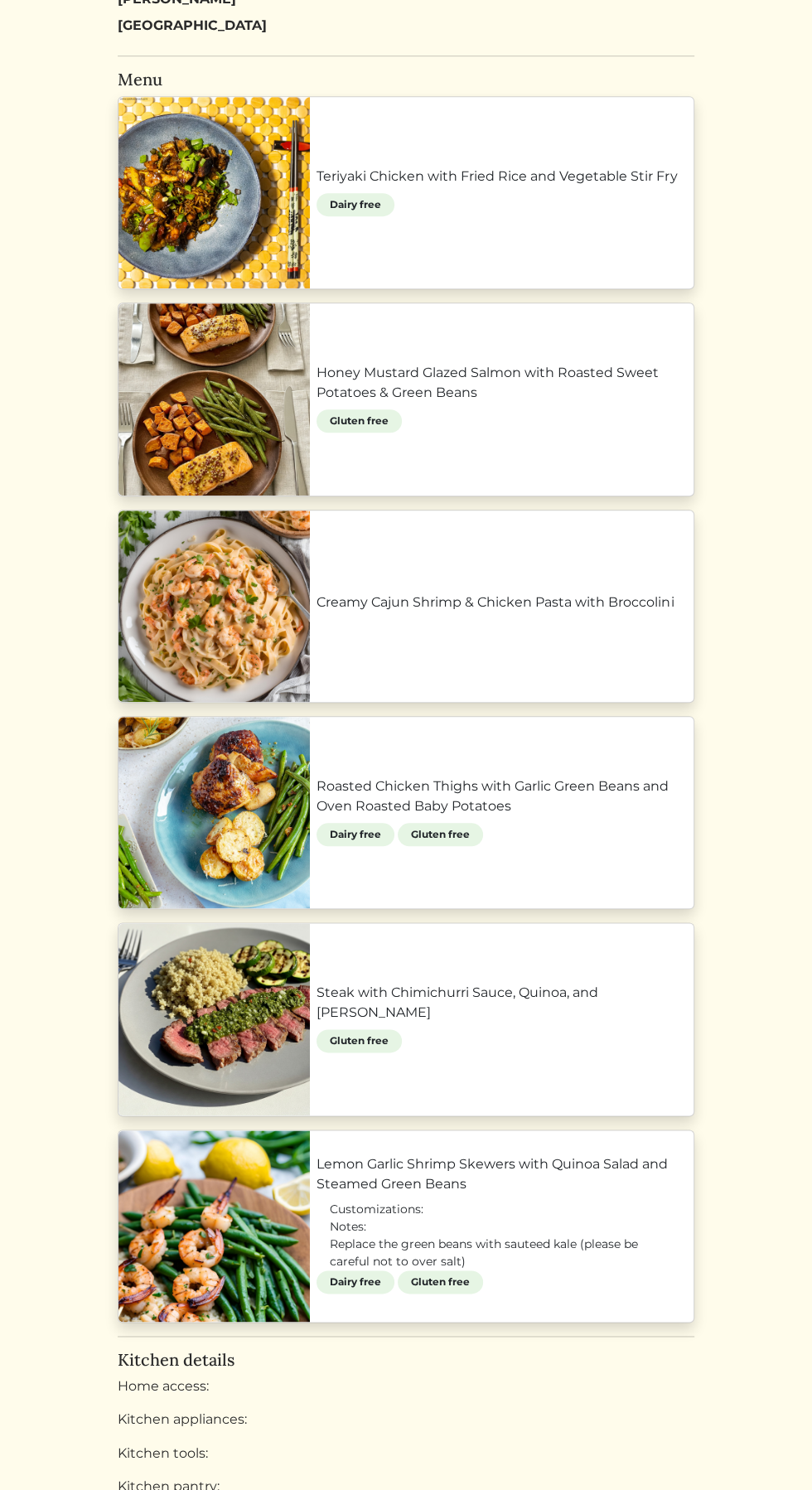
click at [793, 162] on html "Sha'yvonta Banner Sha'yvonta Banner Log out Dashboard Services Upcoming Complet…" at bounding box center [406, 61] width 812 height 1490
click at [426, 801] on link "Roasted Chicken Thighs with Garlic Green Beans and Oven Roasted Baby Potatoes" at bounding box center [502, 797] width 370 height 40
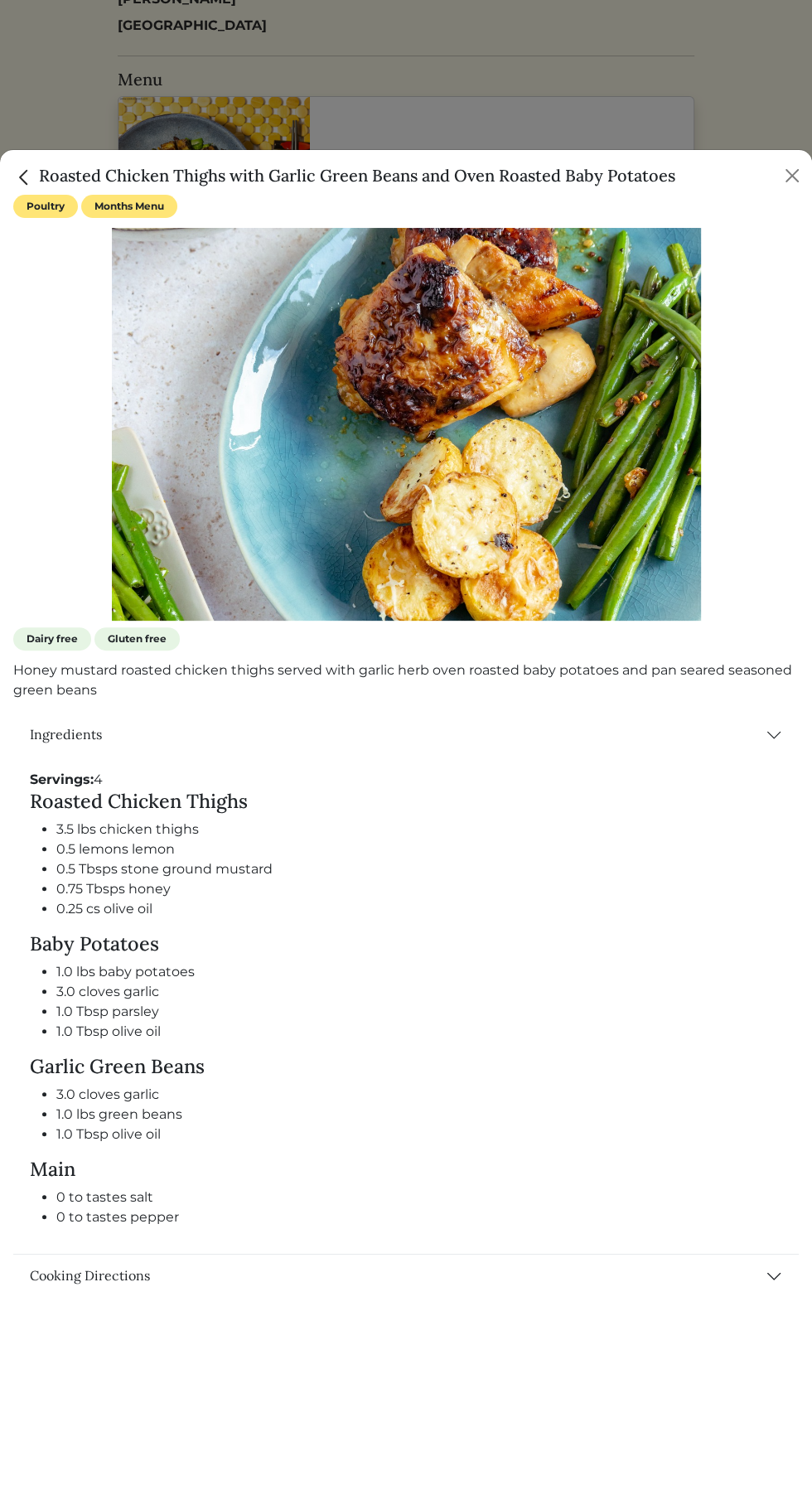
click at [741, 119] on div at bounding box center [406, 745] width 812 height 1490
